Goal: Task Accomplishment & Management: Manage account settings

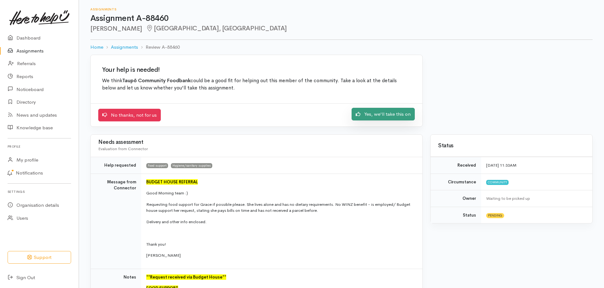
click at [387, 116] on link "Yes, we'll take this on" at bounding box center [382, 114] width 63 height 13
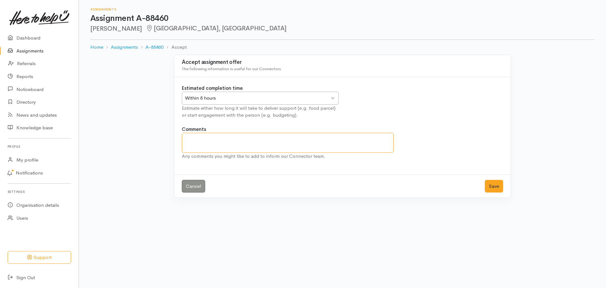
click at [193, 135] on textarea "Comments" at bounding box center [288, 143] width 212 height 20
type textarea "Client has received food from Taupo Food bank before just not via Taupo Budget-…"
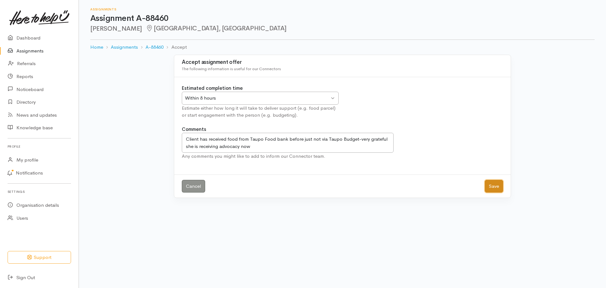
click at [495, 185] on button "Save" at bounding box center [494, 186] width 18 height 13
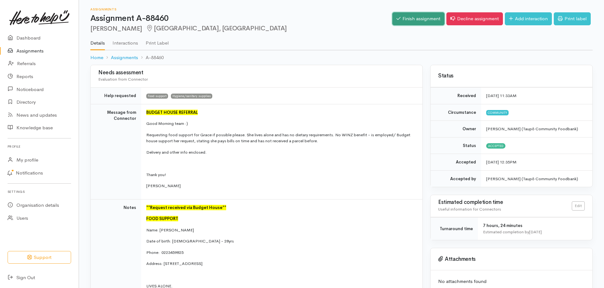
click at [418, 18] on link "Finish assignment" at bounding box center [418, 18] width 52 height 13
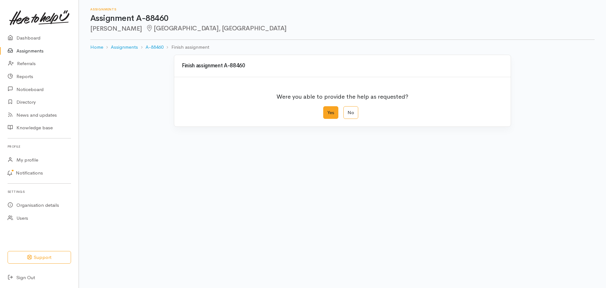
click at [329, 115] on label "Yes" at bounding box center [330, 112] width 15 height 13
click at [327, 110] on input "Yes" at bounding box center [325, 108] width 4 height 4
radio input "true"
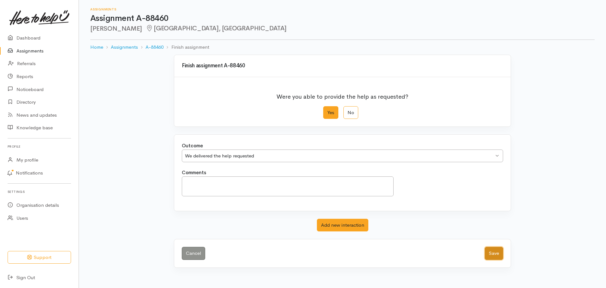
click at [492, 255] on button "Save" at bounding box center [494, 253] width 18 height 13
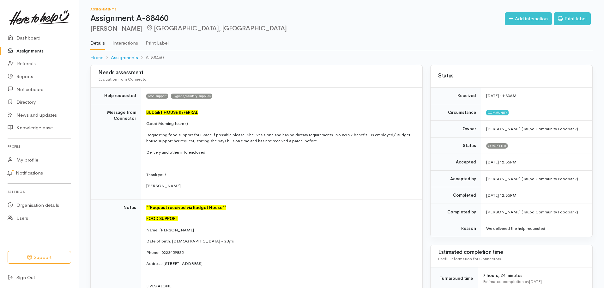
click at [39, 51] on link "Assignments" at bounding box center [39, 51] width 79 height 13
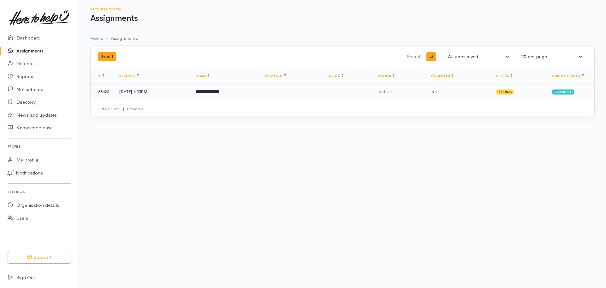
click at [258, 96] on td "**********" at bounding box center [225, 91] width 68 height 16
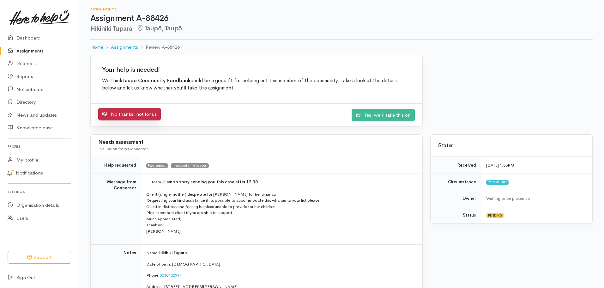
click at [140, 112] on link "No thanks, not for us" at bounding box center [129, 114] width 62 height 13
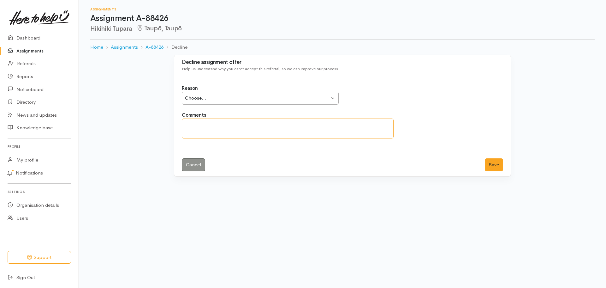
click at [200, 119] on textarea "Comments" at bounding box center [288, 128] width 212 height 20
type textarea "is a client of TBAS"
click at [493, 166] on button "Save" at bounding box center [494, 164] width 18 height 13
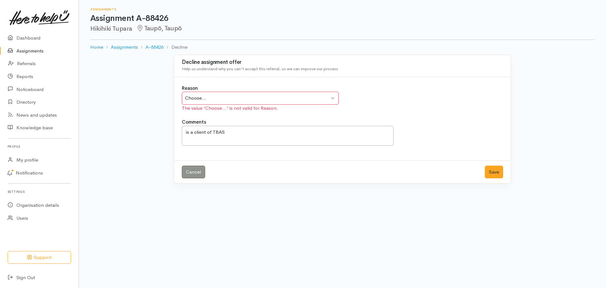
click at [334, 98] on div "Choose... Choose..." at bounding box center [260, 98] width 157 height 13
click at [496, 174] on button "Save" at bounding box center [494, 171] width 18 height 13
